Goal: Use online tool/utility: Utilize a website feature to perform a specific function

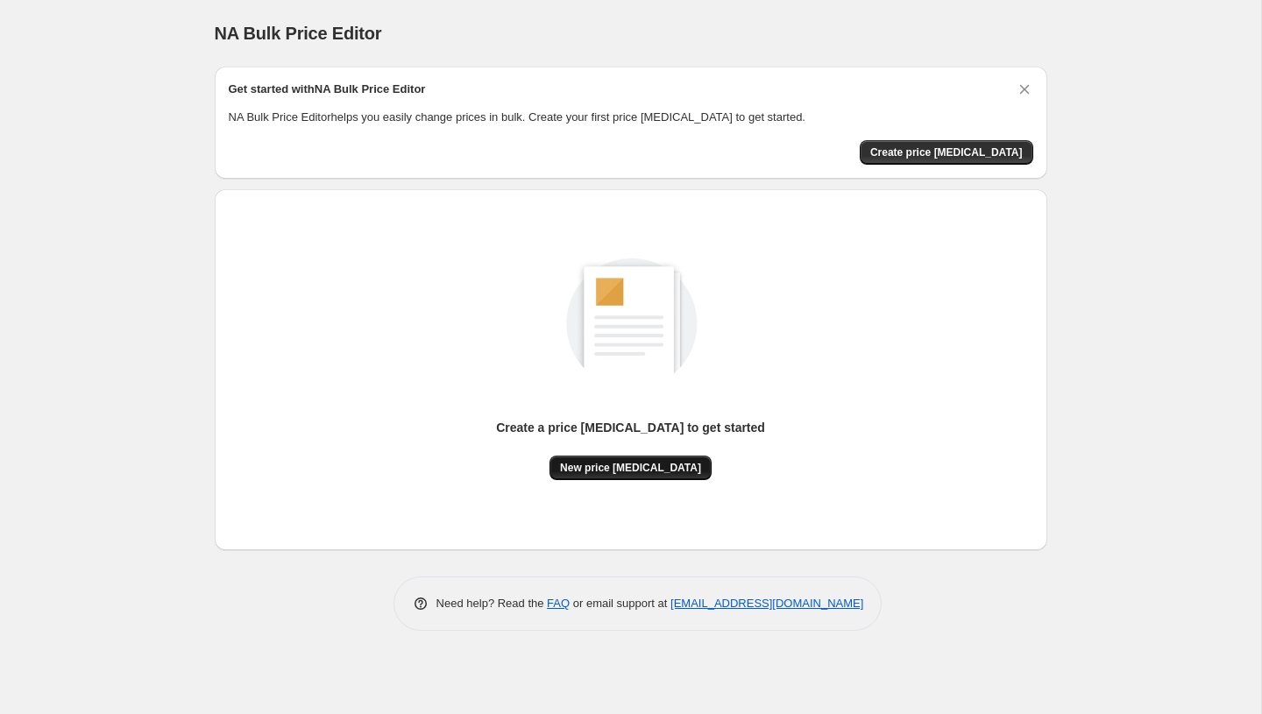
click at [648, 463] on span "New price [MEDICAL_DATA]" at bounding box center [630, 468] width 141 height 14
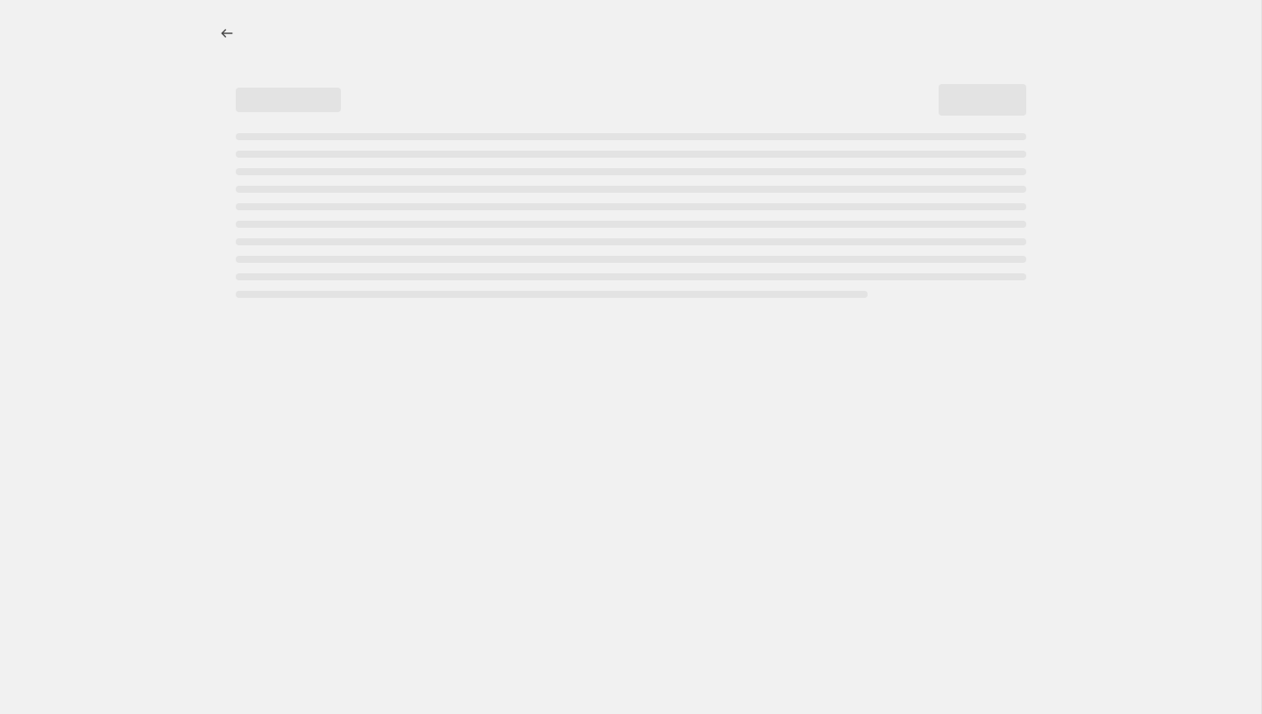
select select "percentage"
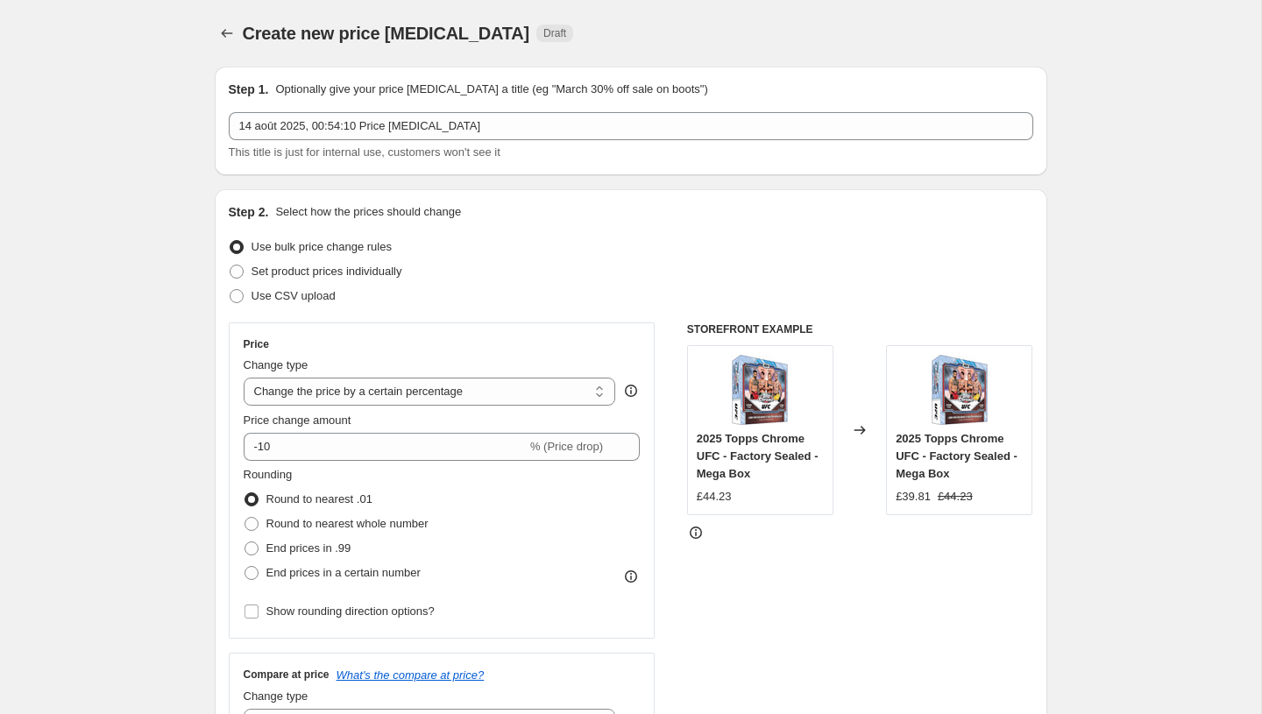
scroll to position [81, 0]
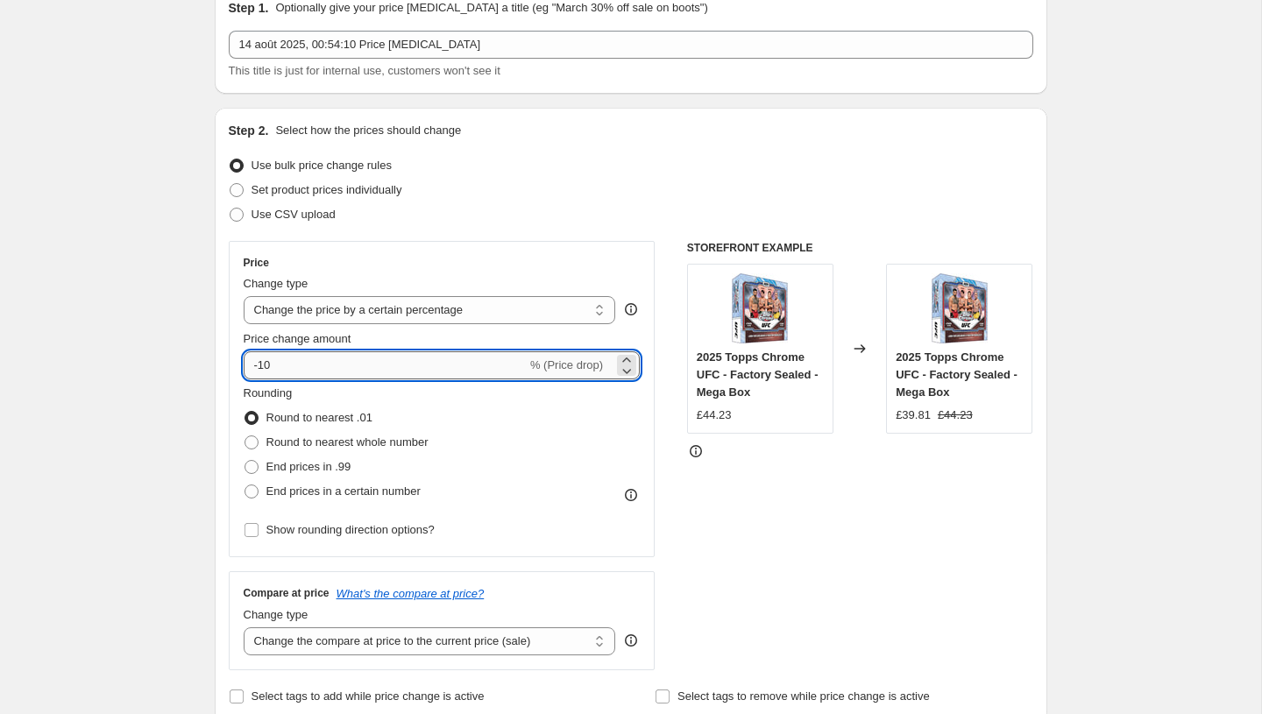
click at [328, 367] on input "-10" at bounding box center [385, 365] width 283 height 28
type input "-1"
type input "-40"
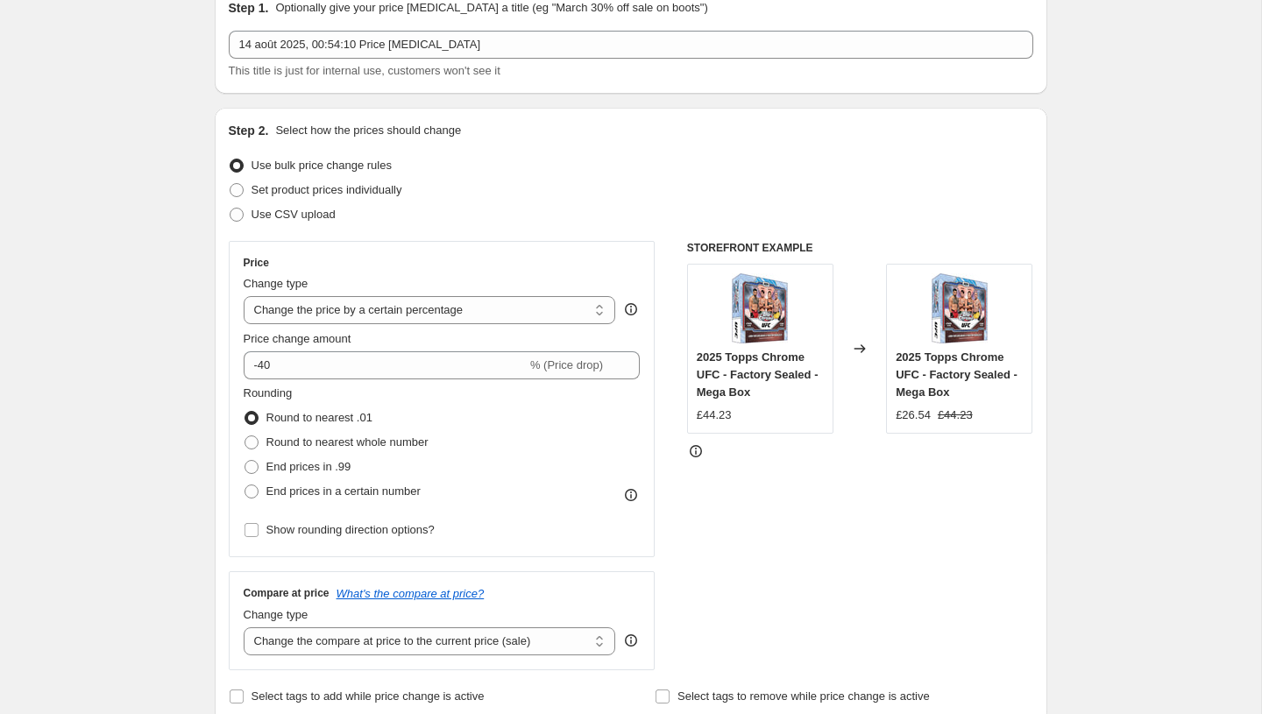
scroll to position [1094, 0]
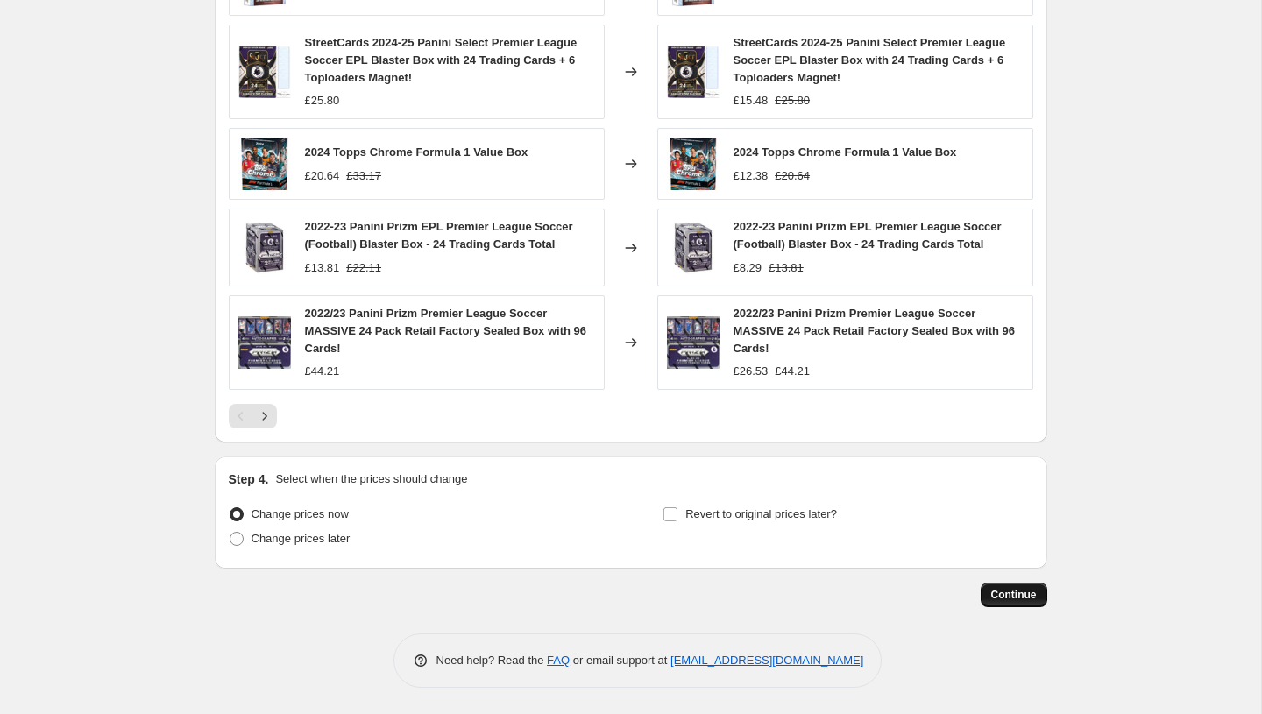
click at [1022, 601] on span "Continue" at bounding box center [1014, 595] width 46 height 14
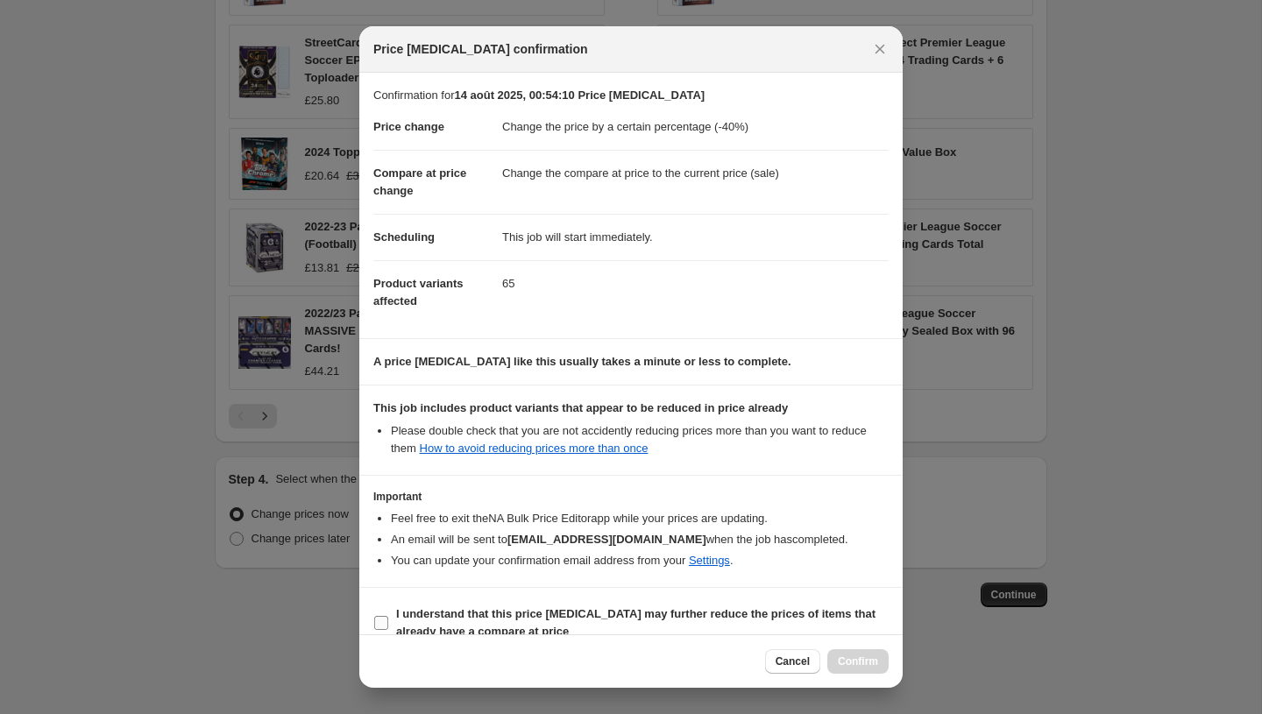
click at [471, 622] on span "I understand that this price [MEDICAL_DATA] may further reduce the prices of it…" at bounding box center [642, 622] width 492 height 35
click at [388, 622] on input "I understand that this price [MEDICAL_DATA] may further reduce the prices of it…" at bounding box center [381, 623] width 14 height 14
checkbox input "true"
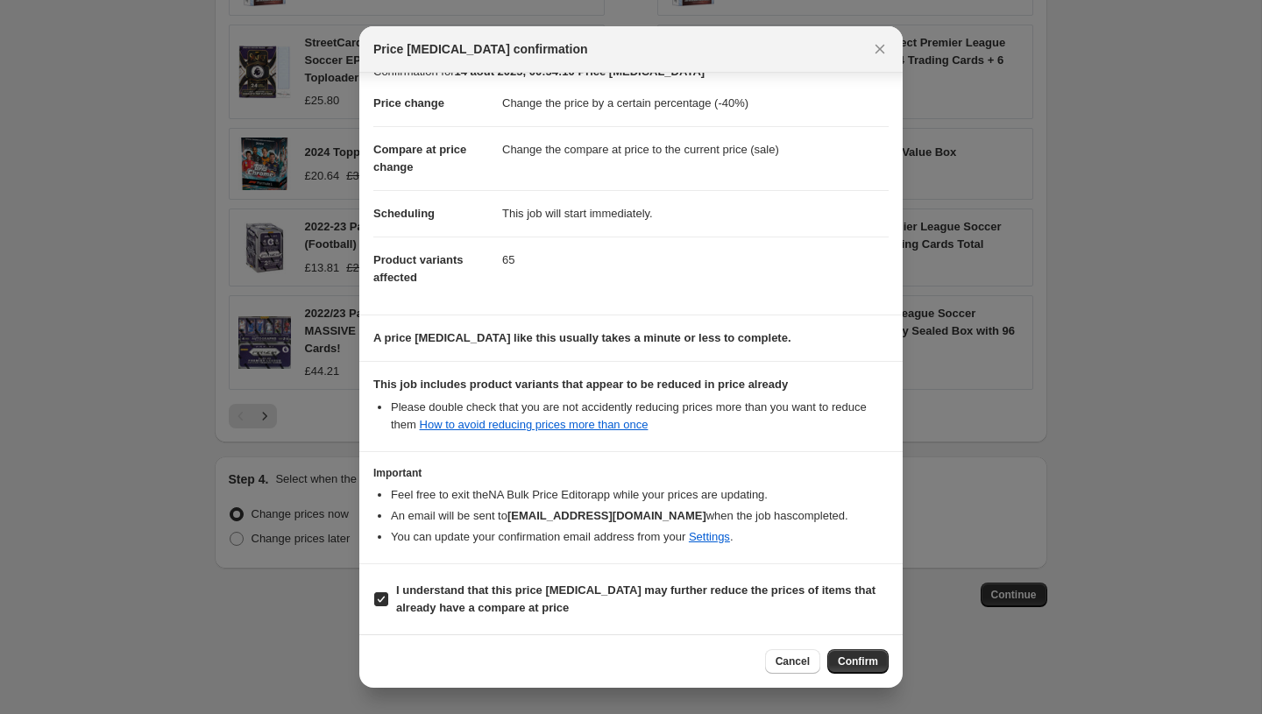
click at [874, 675] on div "Cancel Confirm" at bounding box center [630, 660] width 543 height 53
click at [863, 659] on span "Confirm" at bounding box center [858, 662] width 40 height 14
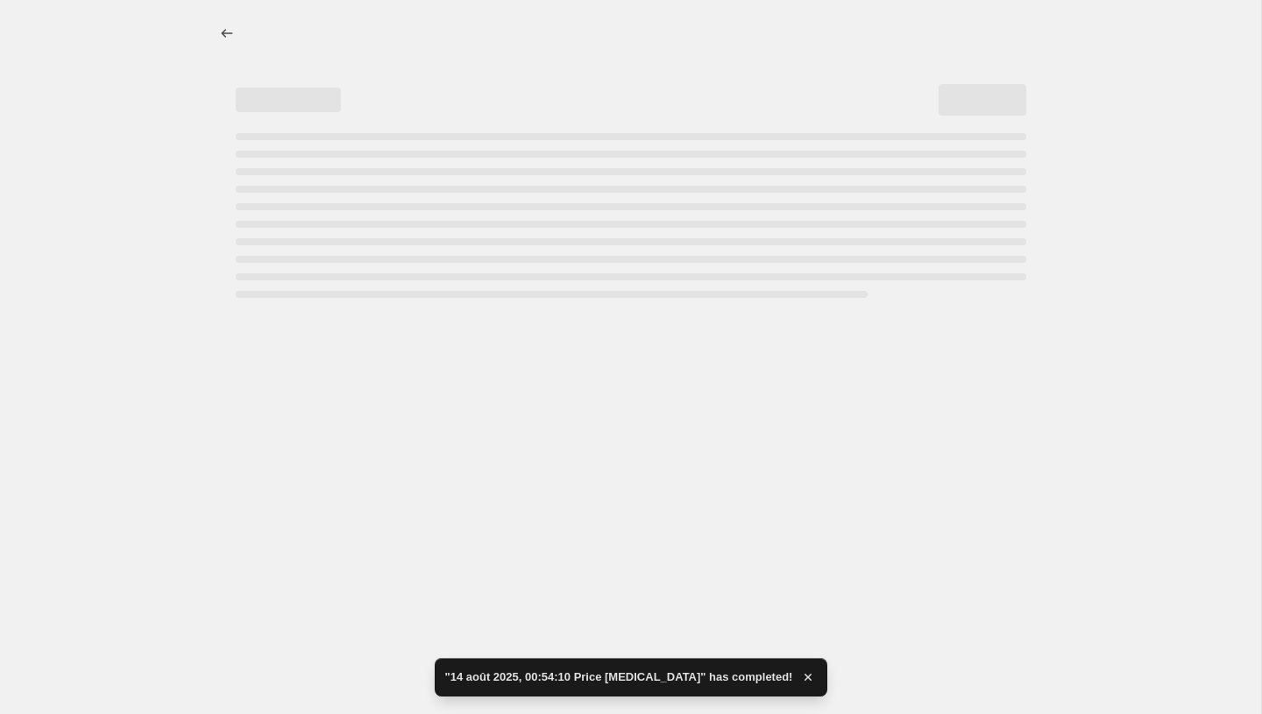
select select "percentage"
